Goal: Find specific page/section: Find specific page/section

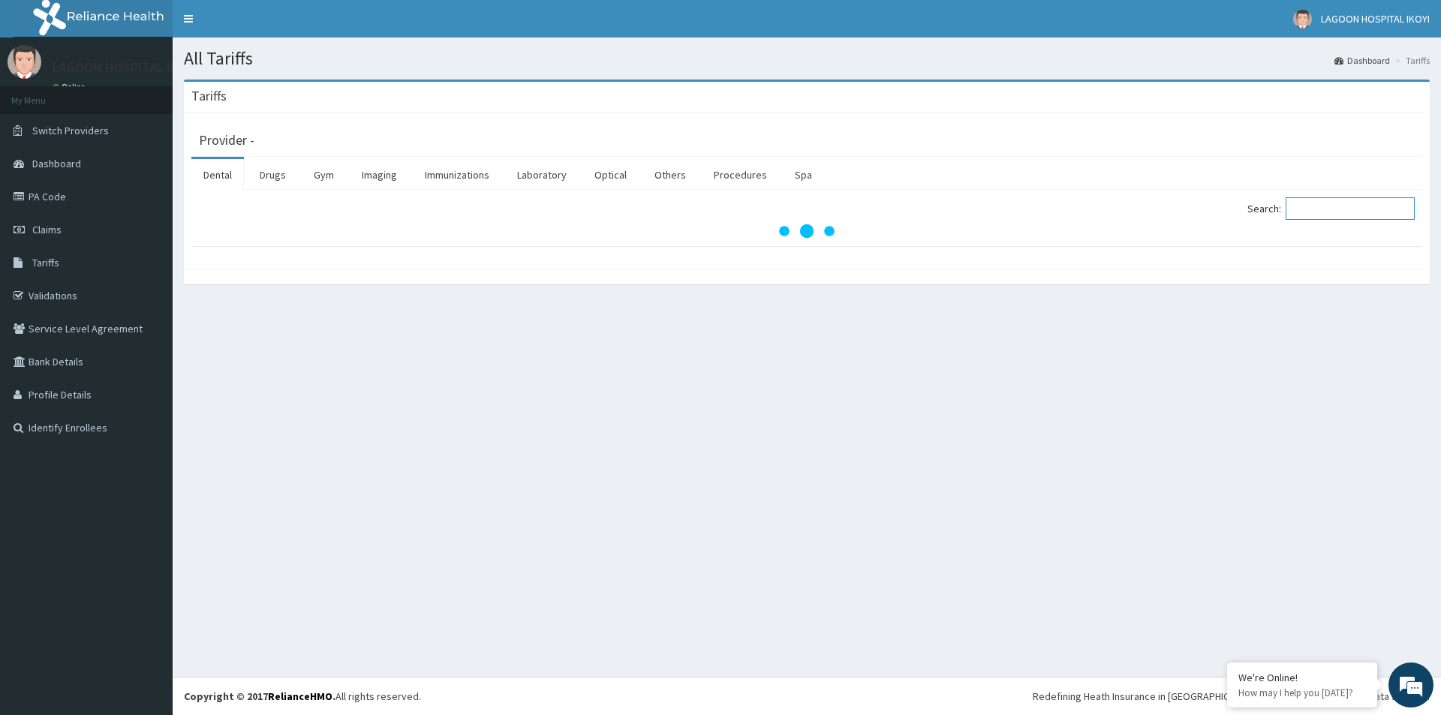
click at [1336, 206] on input "Search:" at bounding box center [1349, 208] width 129 height 23
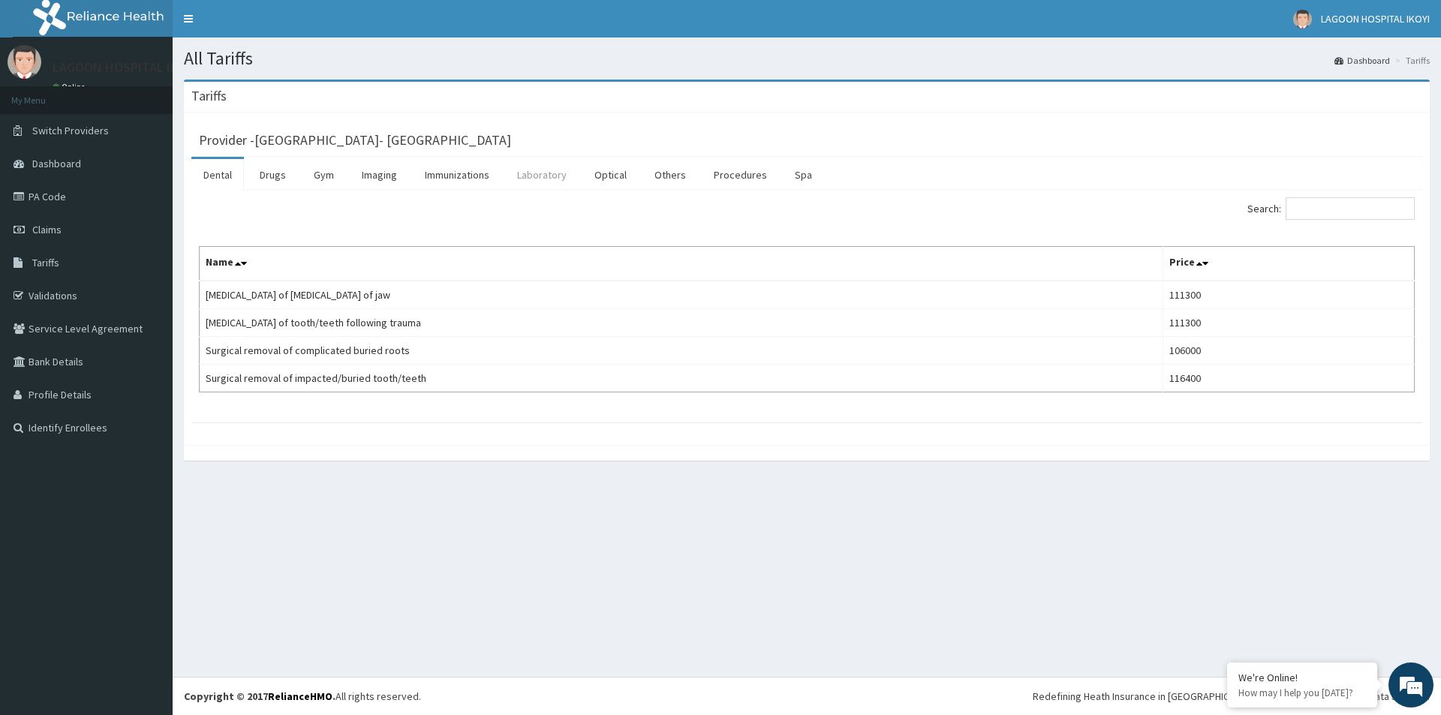
click at [555, 175] on link "Laboratory" at bounding box center [542, 175] width 74 height 32
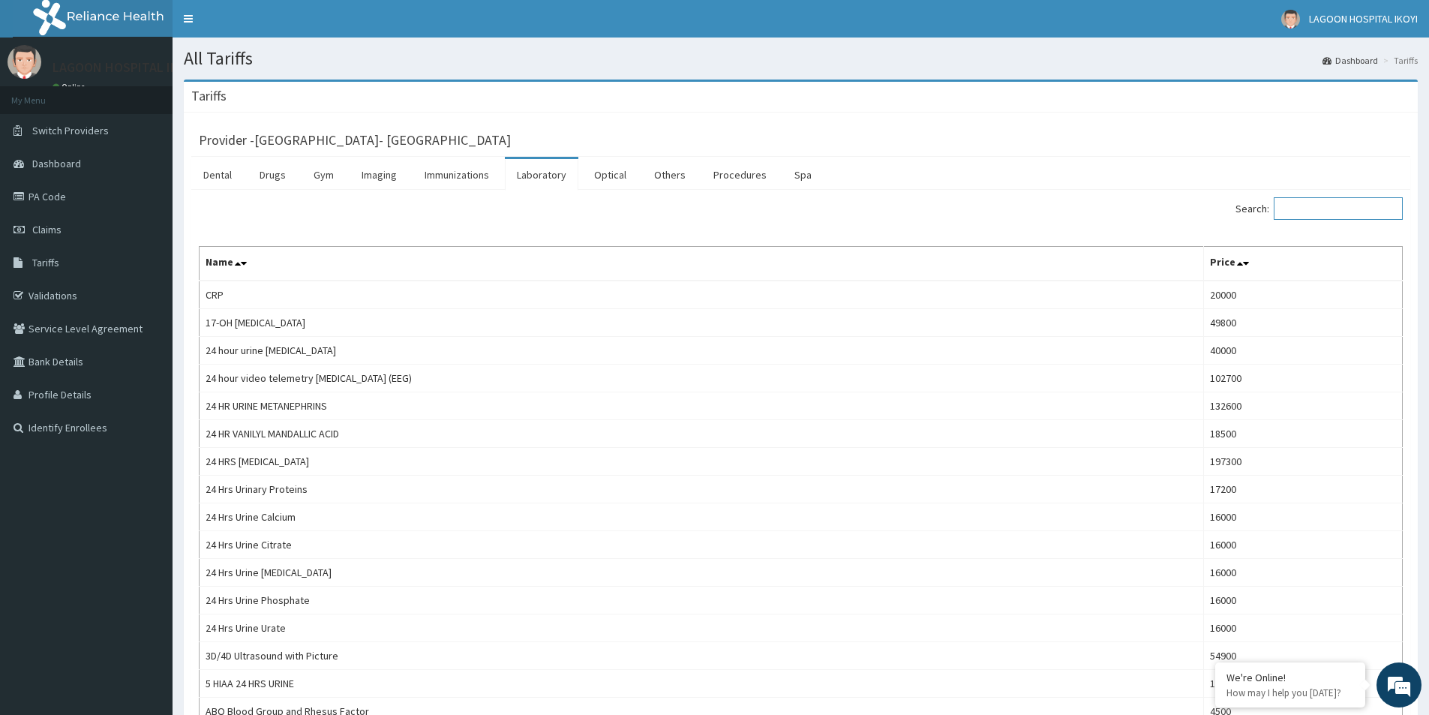
click at [1330, 212] on input "Search:" at bounding box center [1338, 208] width 129 height 23
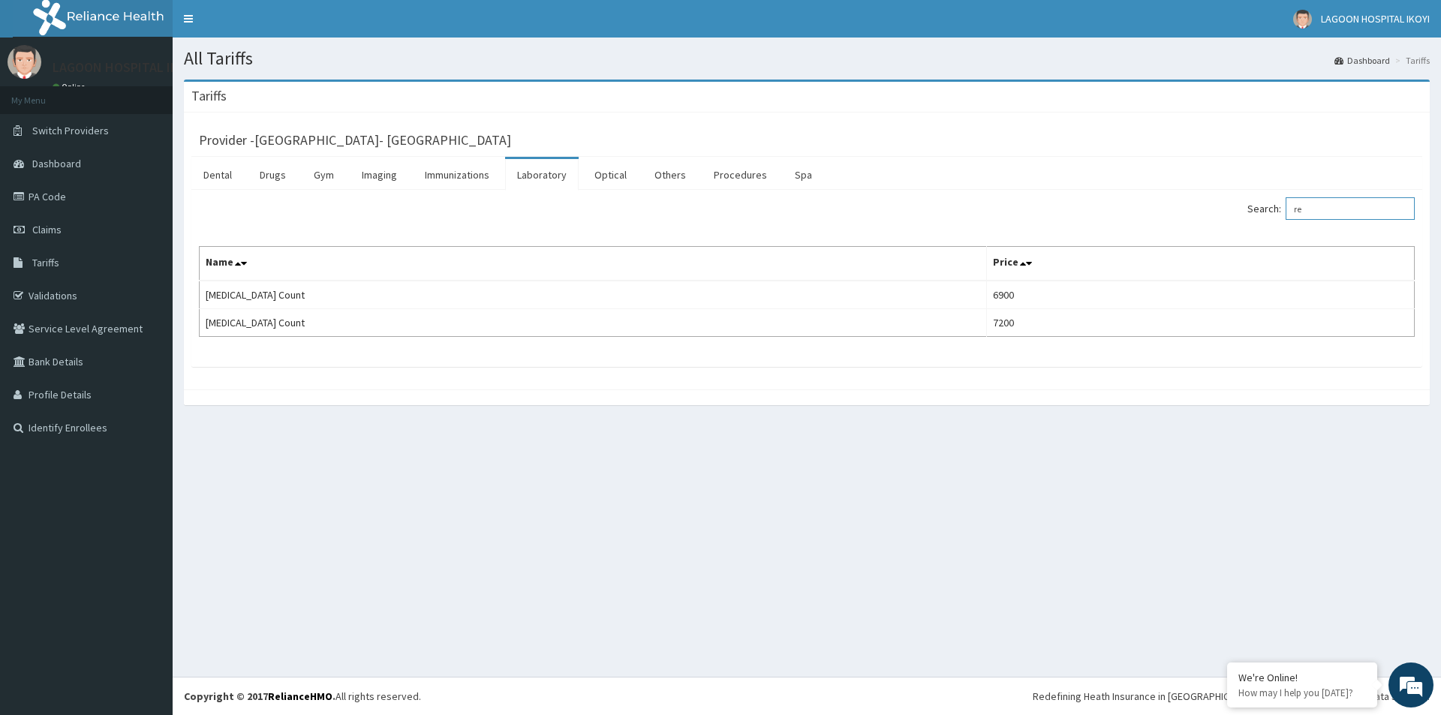
type input "r"
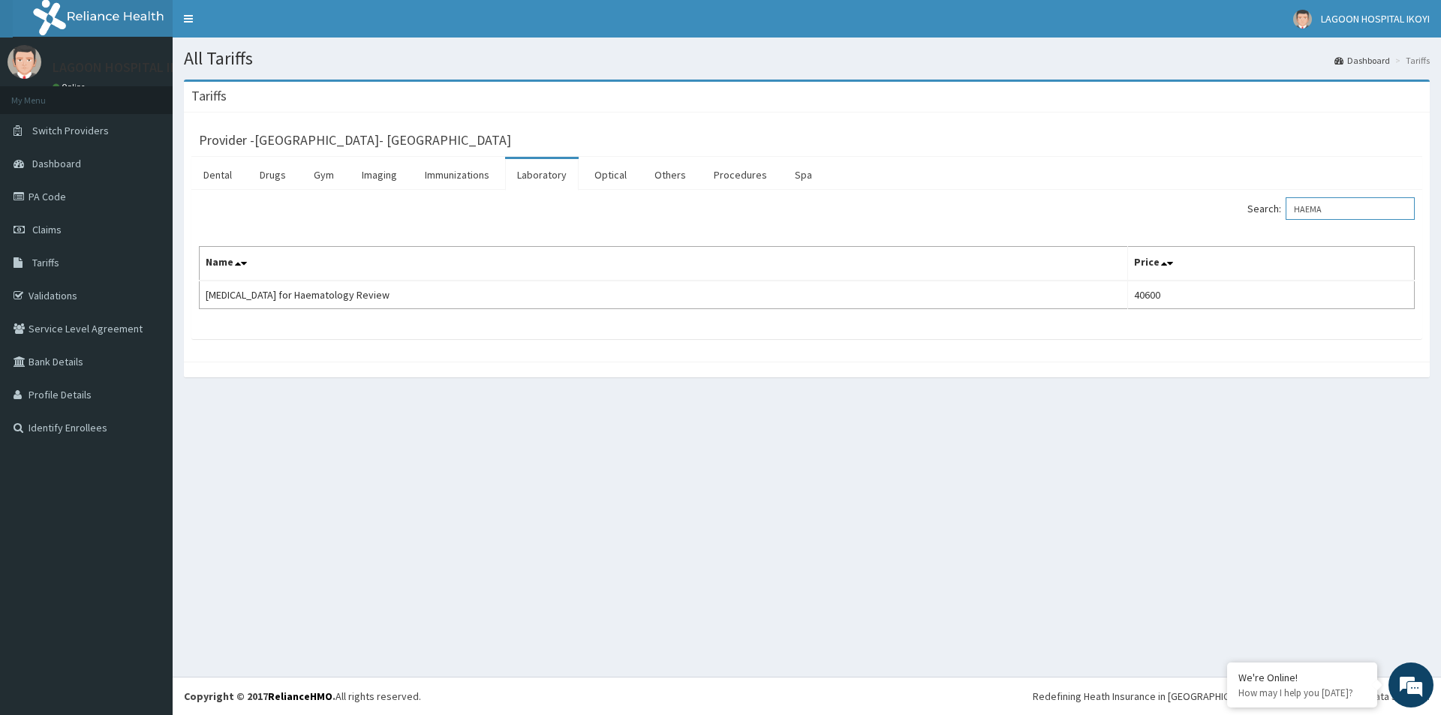
type input "HAEMA"
click at [61, 200] on link "PA Code" at bounding box center [86, 196] width 173 height 33
